Goal: Task Accomplishment & Management: Use online tool/utility

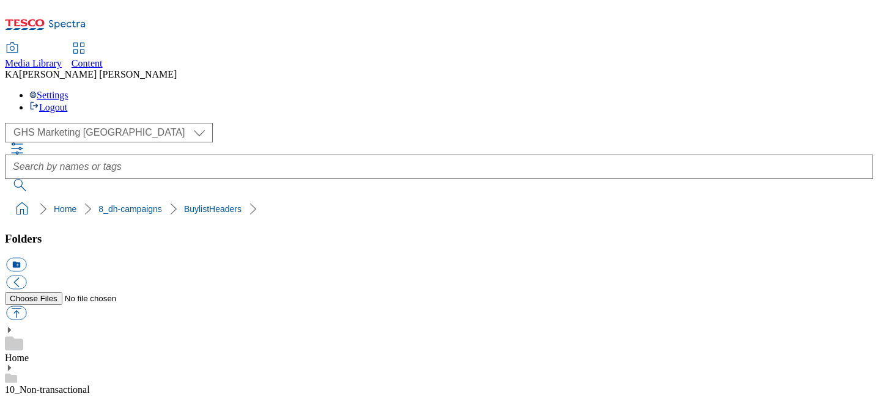
scroll to position [156, 0]
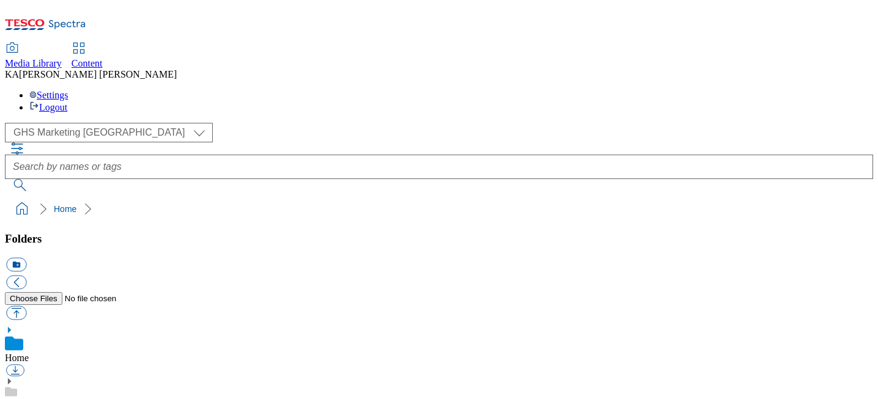
scroll to position [119, 0]
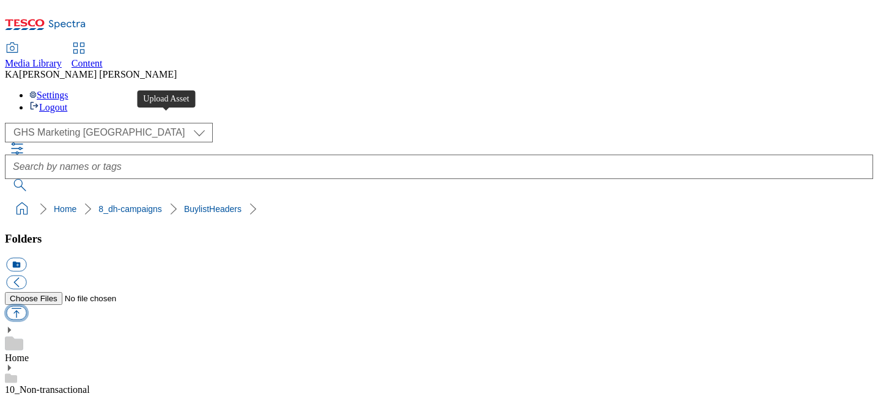
click at [26, 306] on button "button" at bounding box center [16, 313] width 20 height 14
type input "C:\fakepath\1755695408230-ad541669_Rascals_LegoBrand_H_1184x333_V3.jpg"
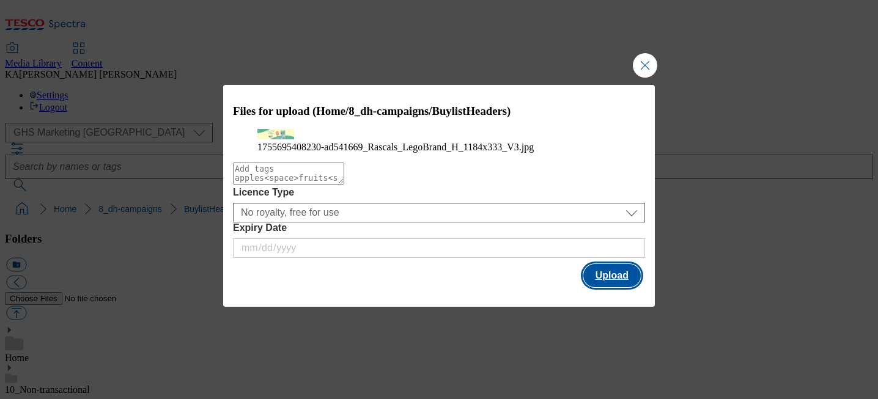
click at [615, 287] on button "Upload" at bounding box center [611, 275] width 57 height 23
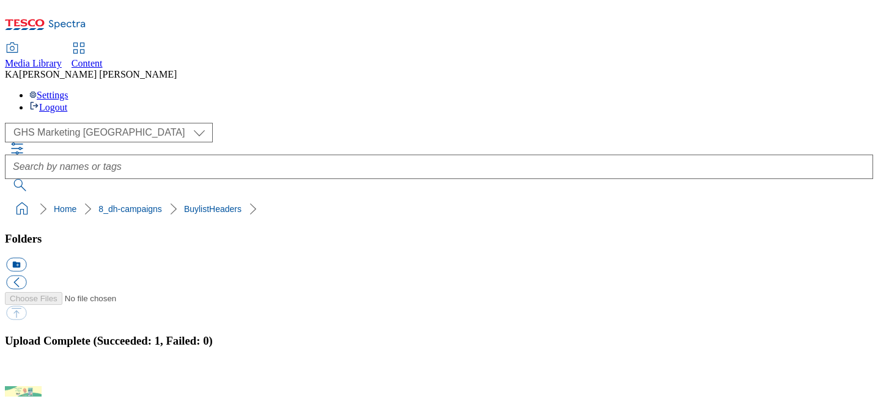
click at [24, 373] on button "button" at bounding box center [15, 379] width 18 height 12
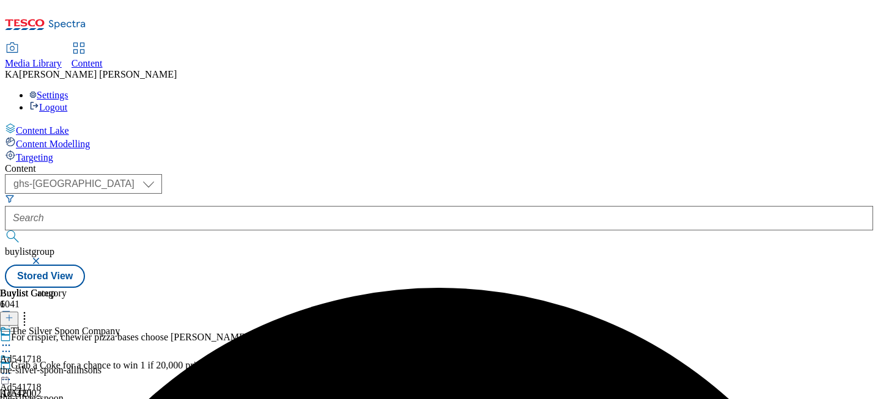
select select "ghs-[GEOGRAPHIC_DATA]"
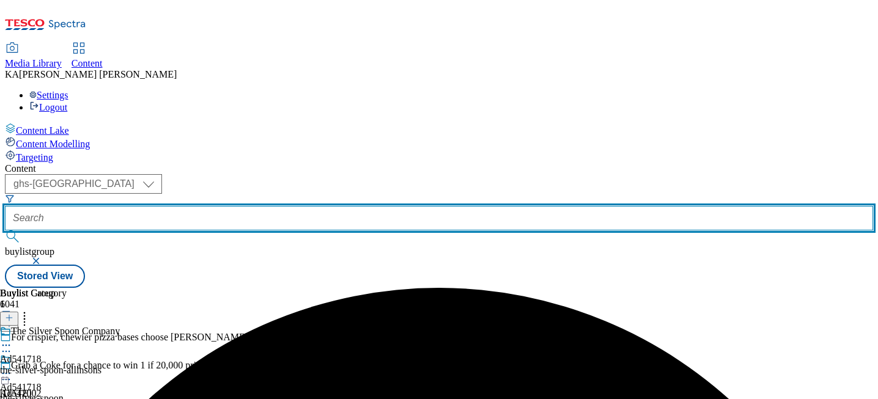
click at [287, 206] on input "text" at bounding box center [439, 218] width 868 height 24
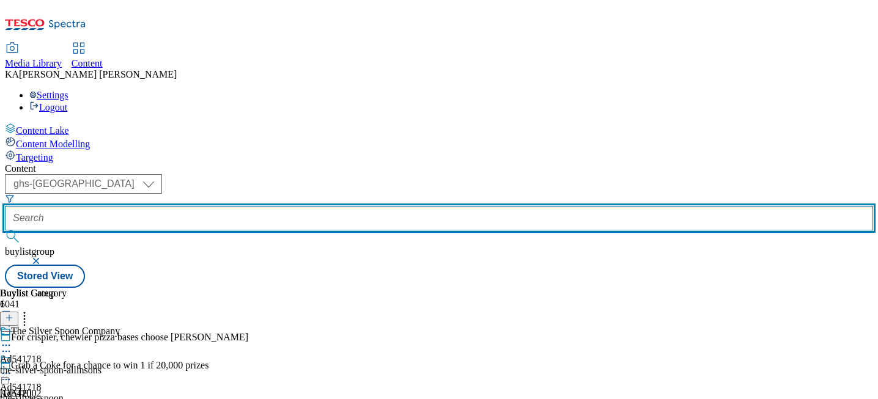
paste input "rascals-nappy-pants-25tw27"
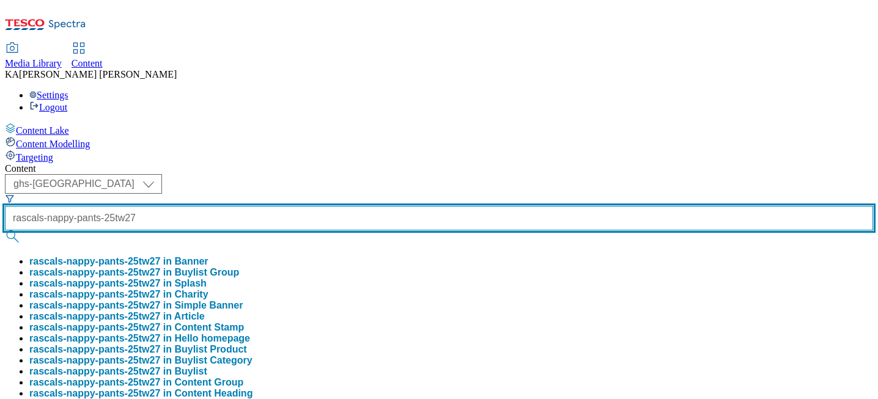
type input "rascals-nappy-pants-25tw27"
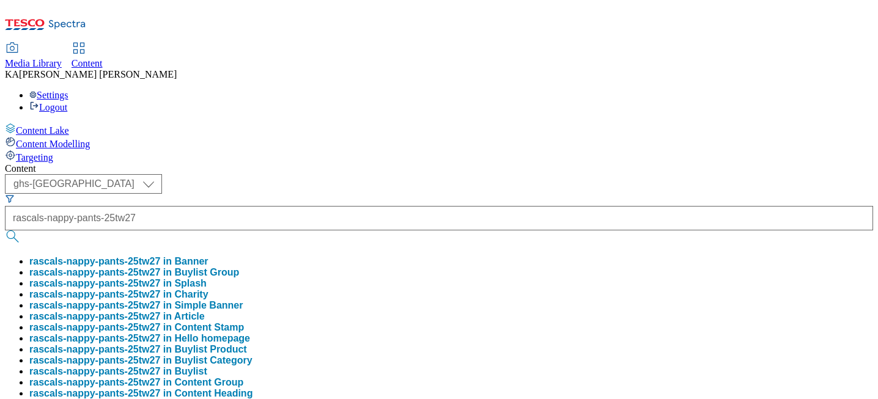
scroll to position [0, 0]
click at [239, 267] on button "rascals-nappy-pants-25tw27 in Buylist Group" at bounding box center [134, 272] width 210 height 11
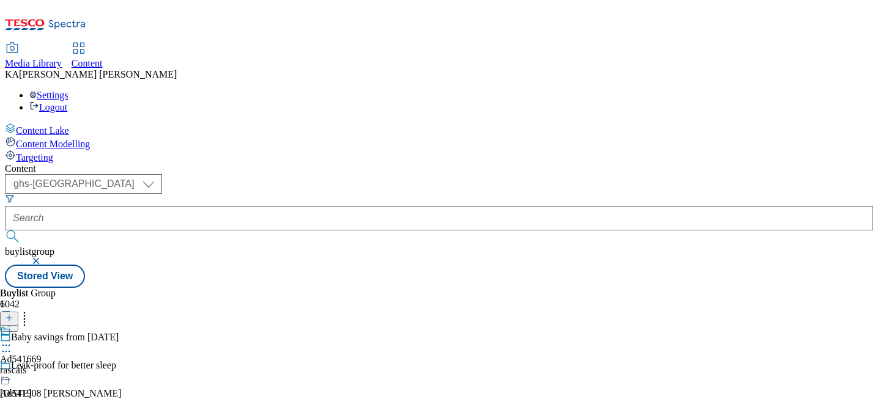
click at [12, 339] on icon at bounding box center [6, 345] width 12 height 12
click at [52, 367] on span "Edit" at bounding box center [45, 371] width 14 height 9
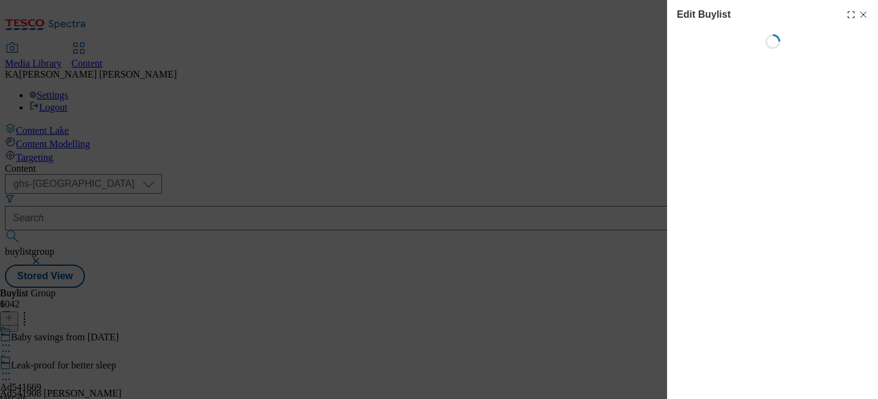
select select "tactical"
select select "supplier funded short term 1-3 weeks"
select select "dunnhumby"
select select "Banner"
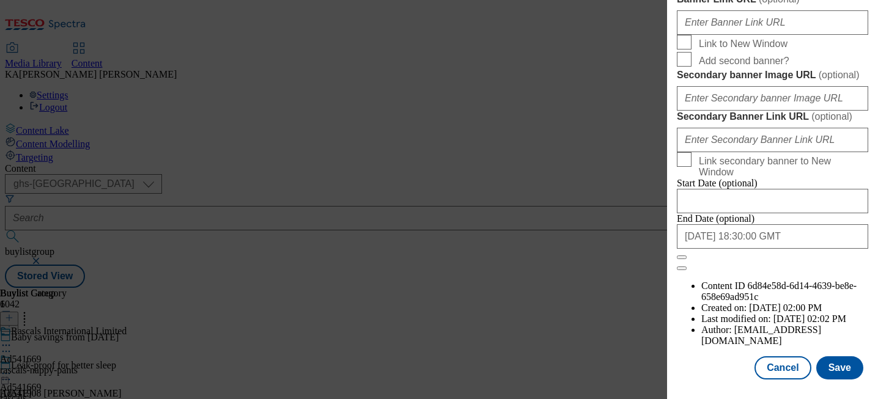
scroll to position [1187, 0]
paste input "[URL][DOMAIN_NAME]"
type input "[URL][DOMAIN_NAME]"
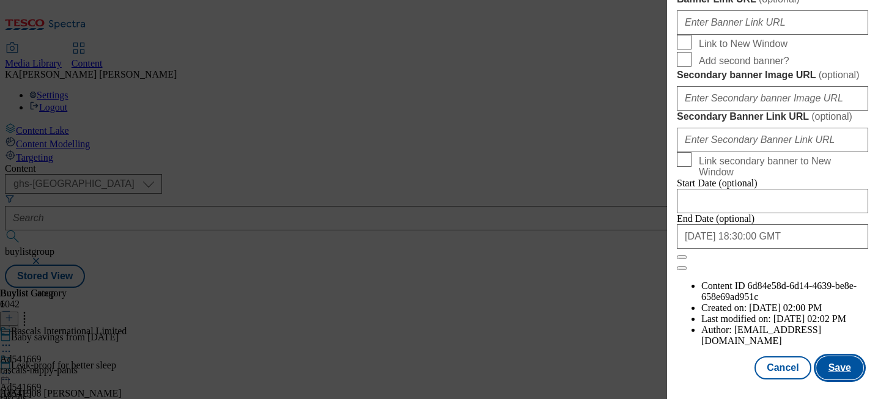
scroll to position [0, 0]
click at [834, 364] on button "Save" at bounding box center [839, 367] width 47 height 23
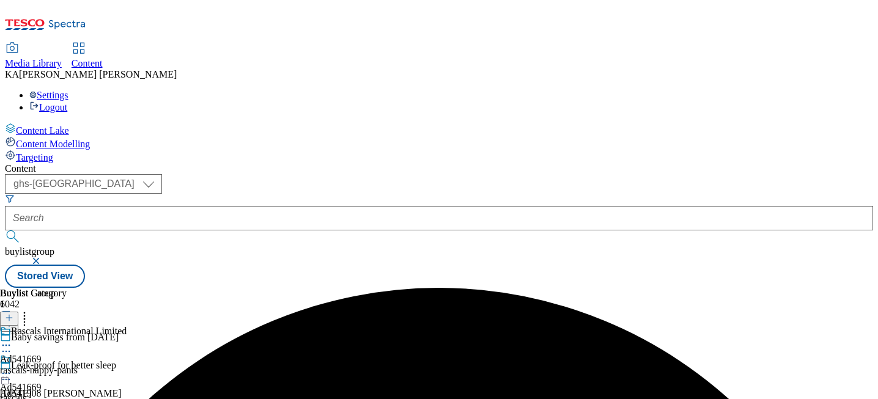
click at [10, 373] on circle at bounding box center [10, 374] width 2 height 2
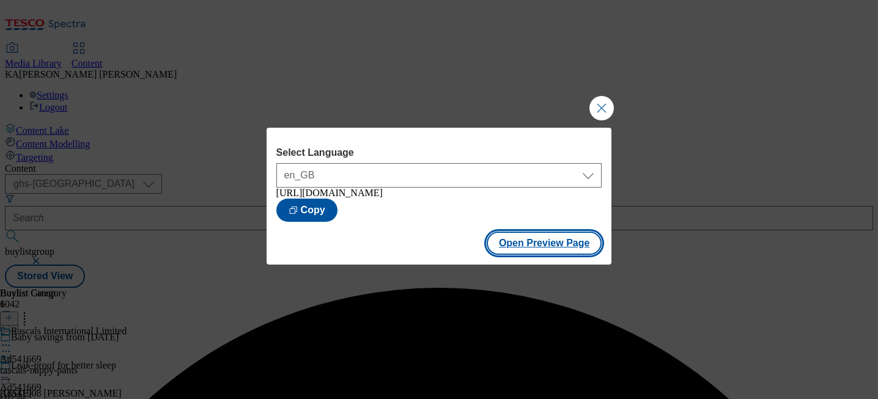
click at [529, 247] on button "Open Preview Page" at bounding box center [543, 243] width 115 height 23
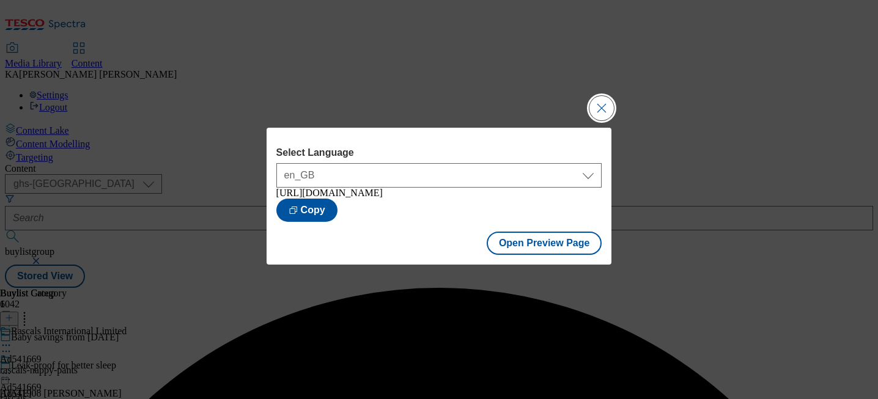
click at [600, 103] on button "Close Modal" at bounding box center [601, 108] width 24 height 24
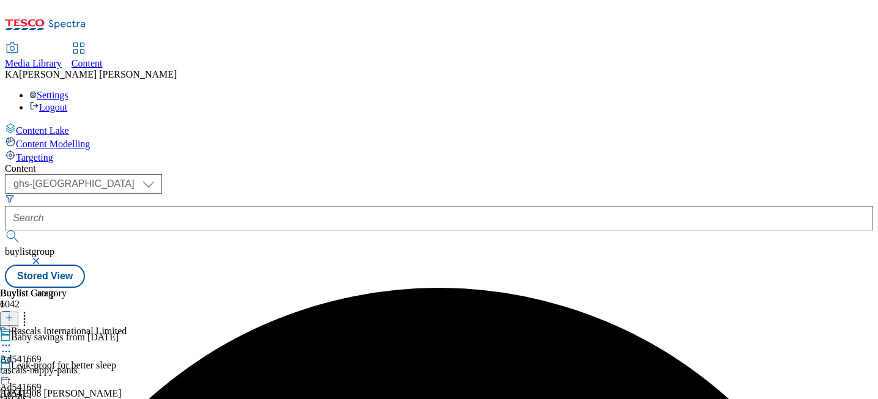
click at [12, 367] on icon at bounding box center [6, 373] width 12 height 12
